Goal: Use online tool/utility: Utilize a website feature to perform a specific function

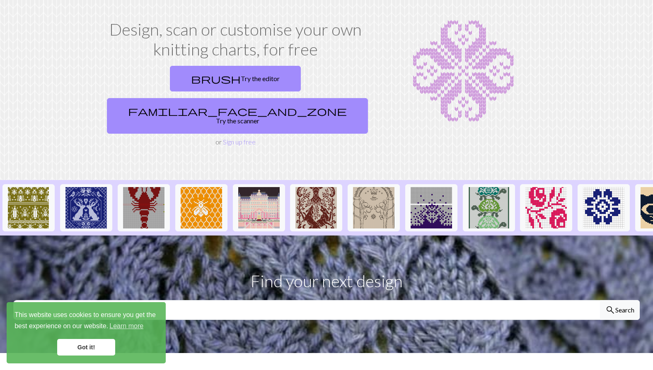
scroll to position [40, 0]
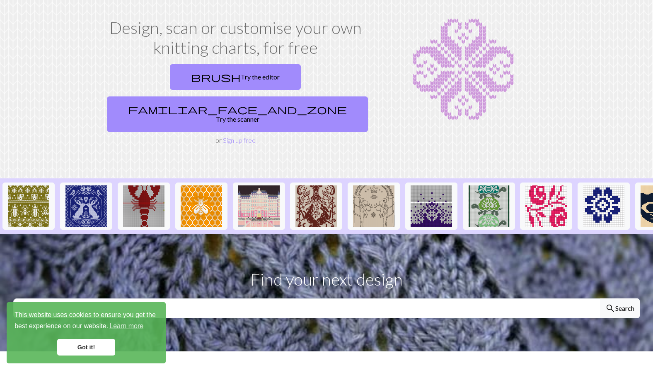
click at [92, 345] on link "Got it!" at bounding box center [86, 347] width 58 height 17
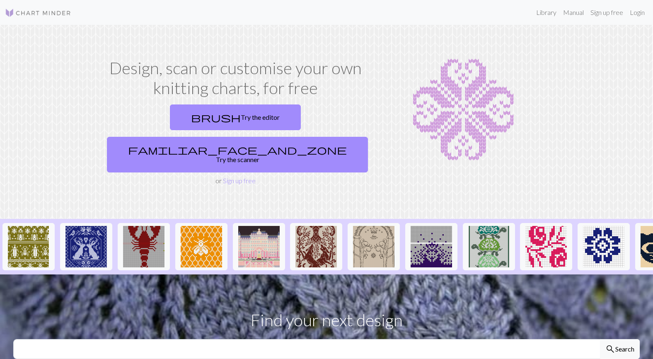
scroll to position [0, 0]
click at [179, 126] on link "brush Try the editor" at bounding box center [235, 117] width 131 height 26
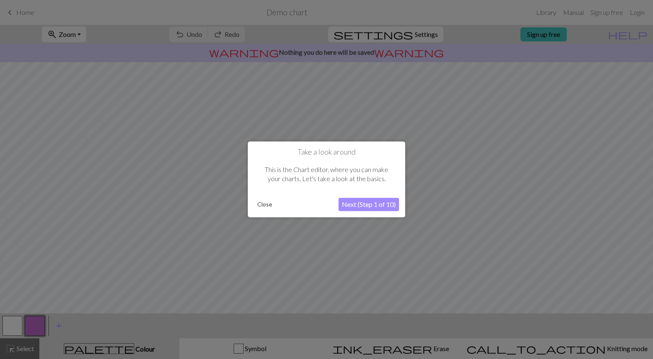
click at [357, 205] on button "Next (Step 1 of 10)" at bounding box center [369, 204] width 61 height 13
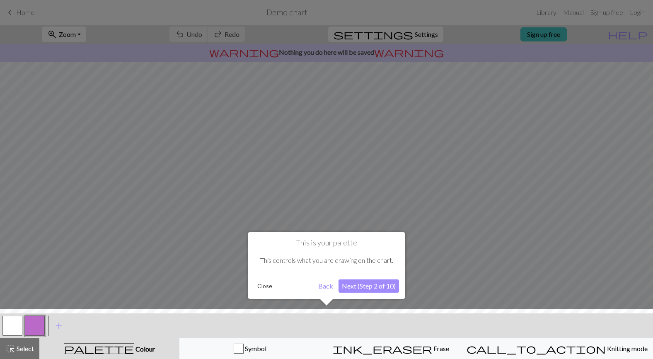
click at [327, 286] on button "Back" at bounding box center [326, 285] width 22 height 13
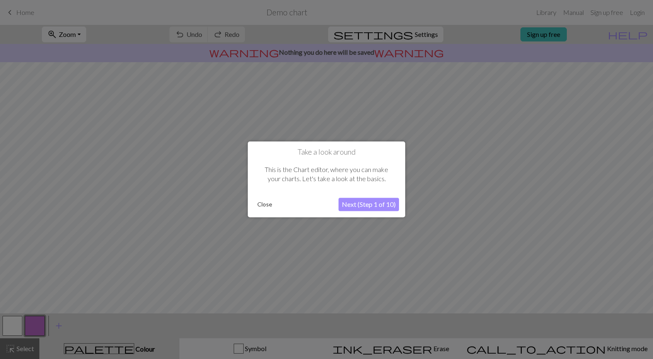
click at [260, 202] on button "Close" at bounding box center [265, 204] width 22 height 12
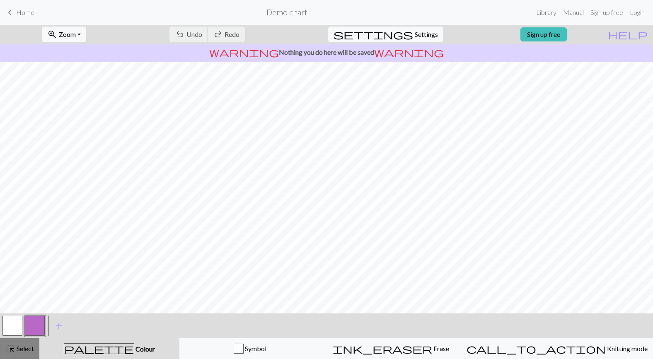
click at [30, 345] on span "Select" at bounding box center [24, 348] width 19 height 8
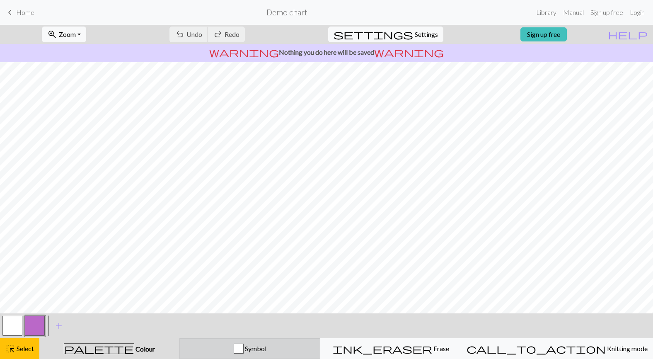
click at [266, 348] on span "Symbol" at bounding box center [255, 348] width 23 height 8
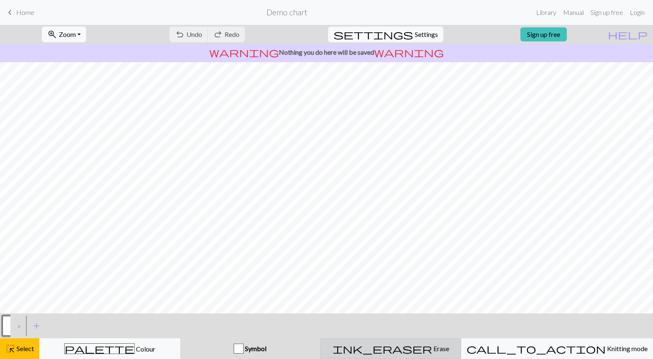
click at [378, 347] on div "ink_eraser Erase Erase" at bounding box center [391, 349] width 130 height 10
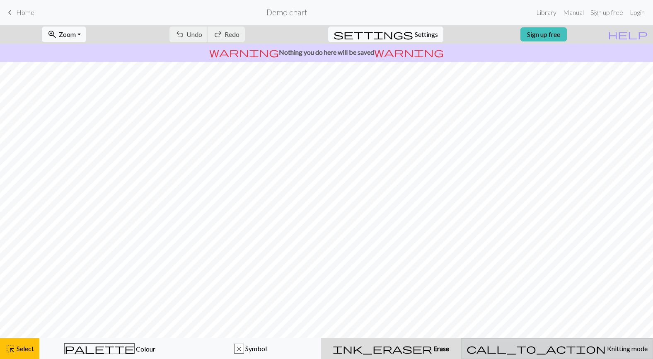
click at [606, 346] on span "Knitting mode" at bounding box center [627, 348] width 42 height 8
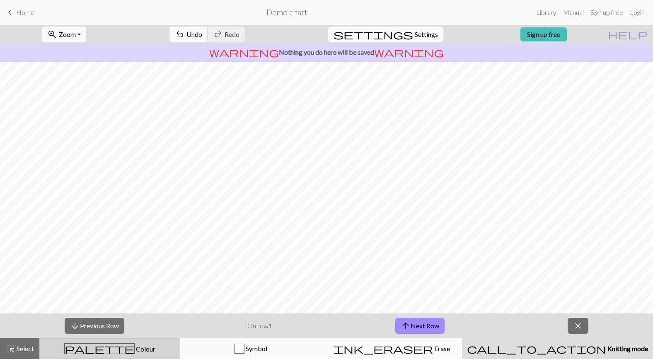
click at [162, 354] on button "palette Colour Colour" at bounding box center [109, 348] width 141 height 21
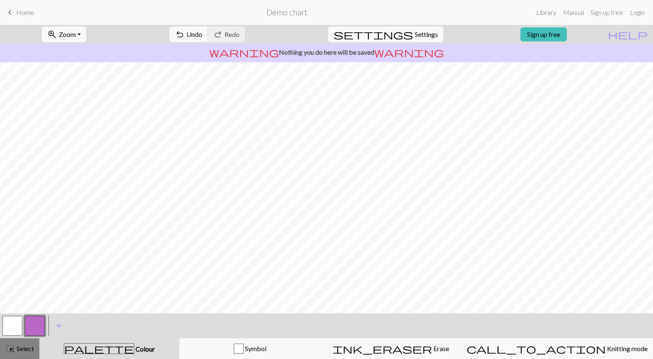
click at [31, 345] on span "Select" at bounding box center [24, 348] width 19 height 8
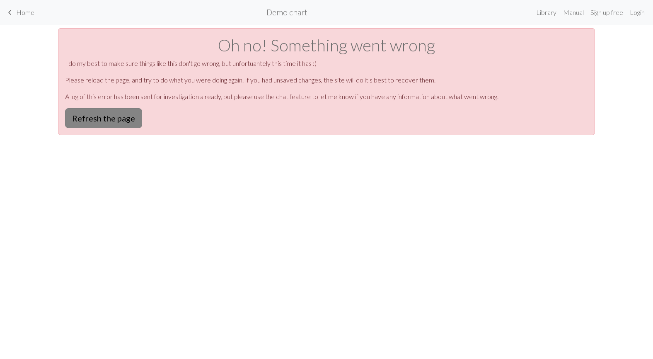
click at [129, 115] on button "Refresh the page" at bounding box center [103, 118] width 77 height 20
